Goal: Task Accomplishment & Management: Manage account settings

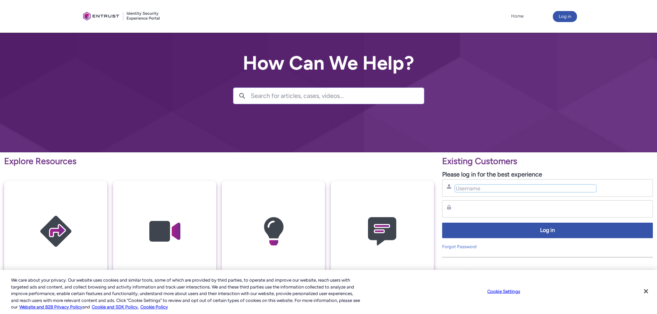
click at [486, 188] on input "Username" at bounding box center [525, 188] width 141 height 7
click at [591, 188] on input "Username" at bounding box center [525, 188] width 141 height 7
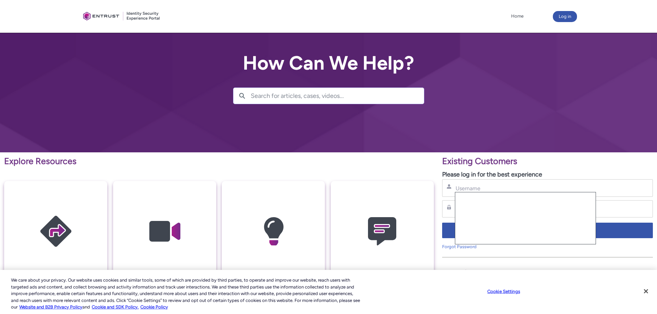
click at [469, 182] on div "Username" at bounding box center [547, 188] width 211 height 18
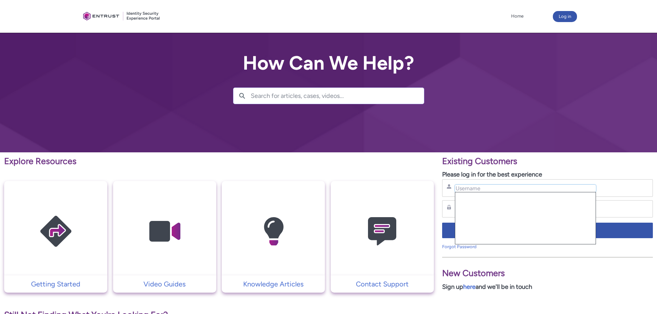
click at [471, 185] on input "Username" at bounding box center [525, 188] width 141 height 7
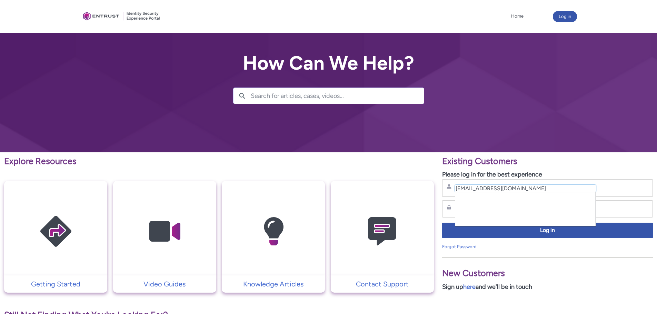
type input "[EMAIL_ADDRESS][DOMAIN_NAME]"
click at [451, 205] on div "Password" at bounding box center [547, 209] width 202 height 9
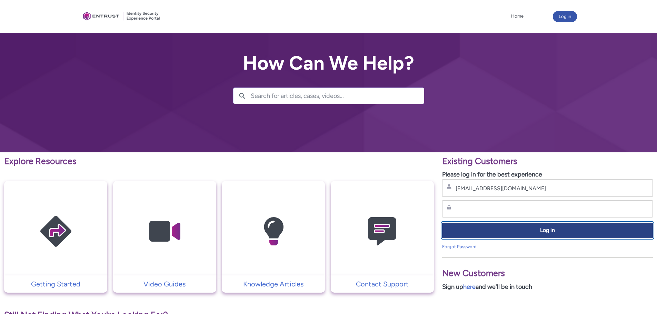
click at [516, 227] on span "Log in" at bounding box center [547, 231] width 202 height 8
